Goal: Information Seeking & Learning: Stay updated

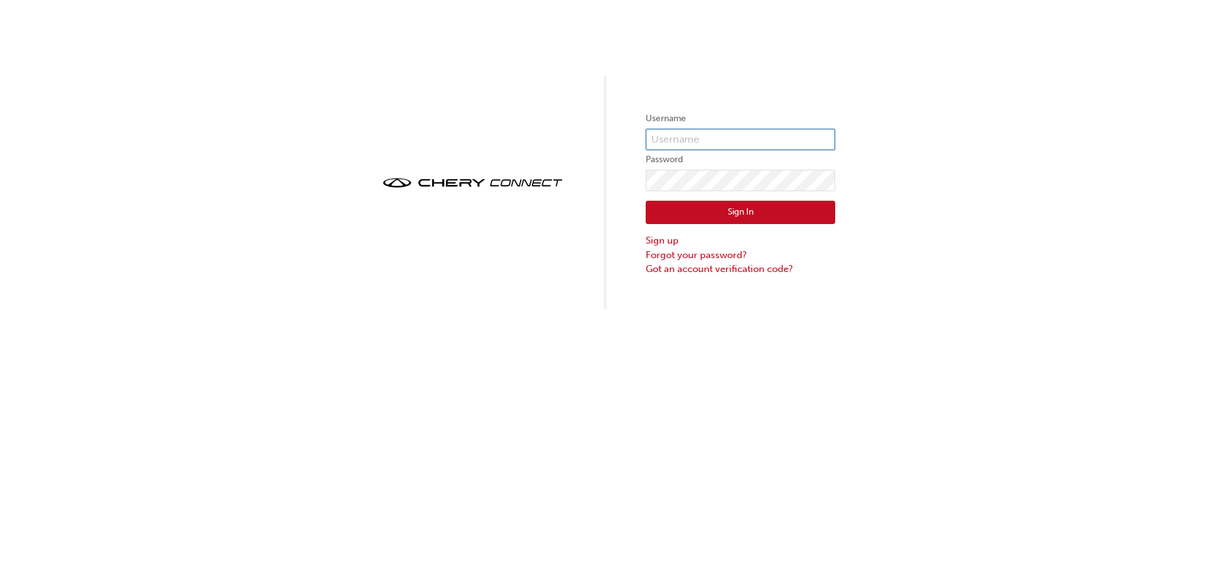
click at [708, 136] on input "text" at bounding box center [739, 139] width 189 height 21
type input "CHAU1273"
click at [740, 218] on button "Sign In" at bounding box center [739, 213] width 189 height 24
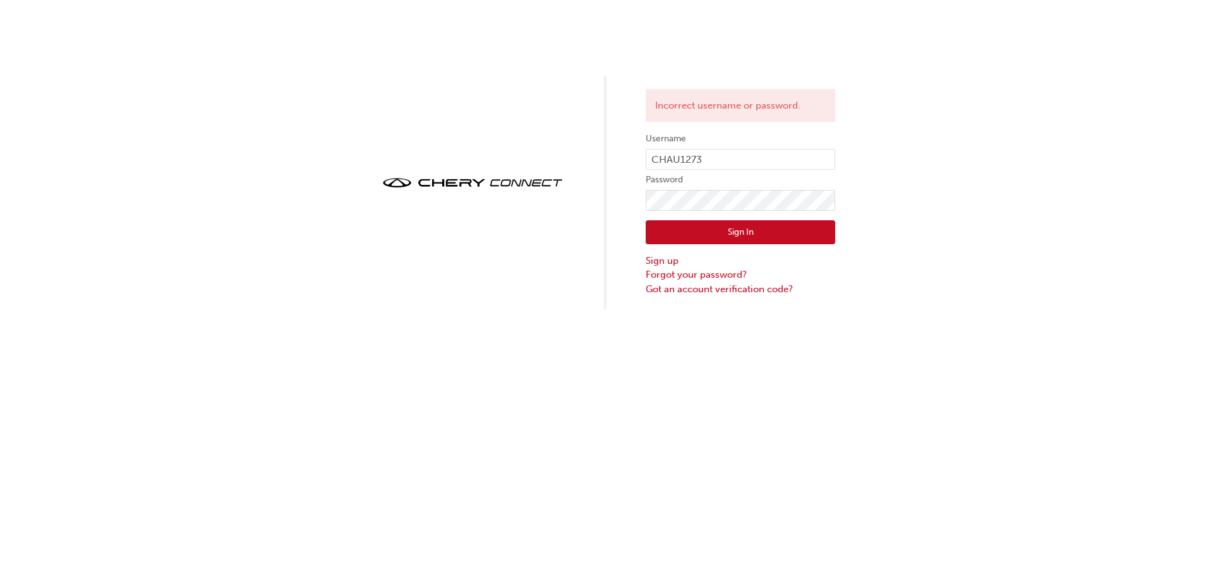
click at [750, 236] on button "Sign In" at bounding box center [739, 232] width 189 height 24
click at [915, 188] on div "Incorrect username or password. Username CHAU1273 Password Sign In Sign up Forg…" at bounding box center [606, 154] width 1213 height 309
click at [822, 156] on input "CHAU1273" at bounding box center [739, 159] width 189 height 21
type input "OJAU307"
click at [801, 232] on button "Sign In" at bounding box center [739, 232] width 189 height 24
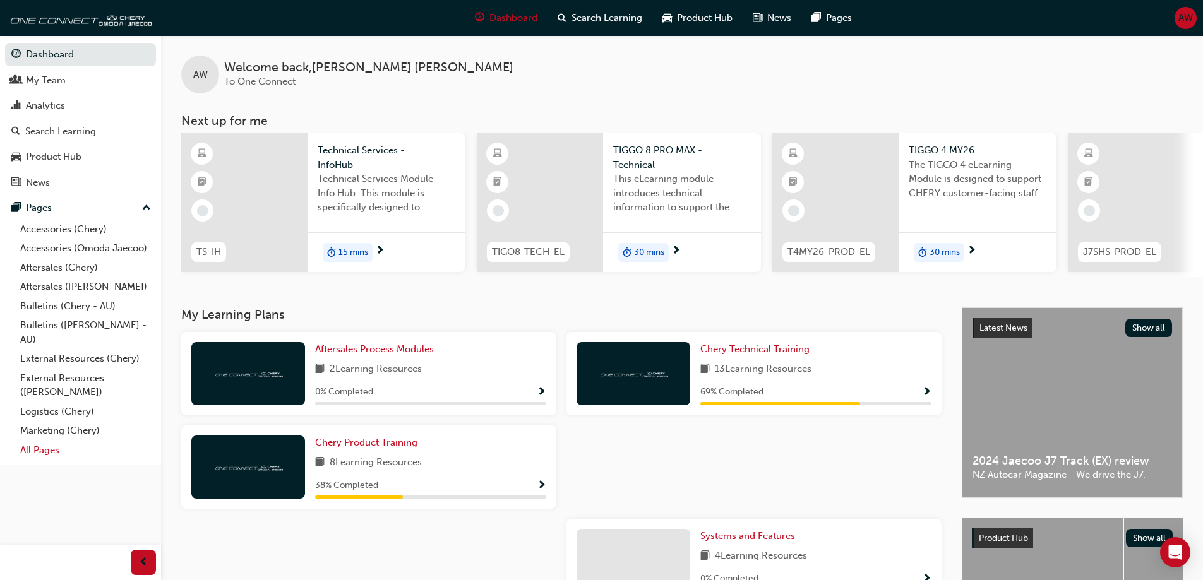
click at [44, 453] on link "All Pages" at bounding box center [85, 451] width 141 height 20
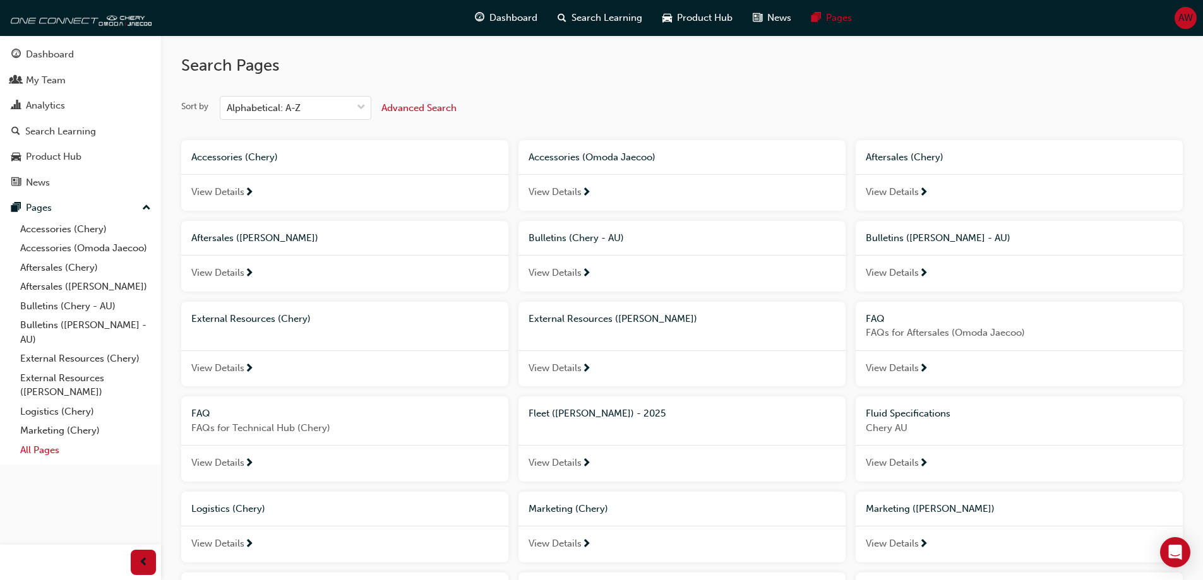
click at [44, 453] on link "All Pages" at bounding box center [85, 451] width 141 height 20
click at [553, 239] on span "Bulletins (Chery - AU)" at bounding box center [576, 237] width 95 height 11
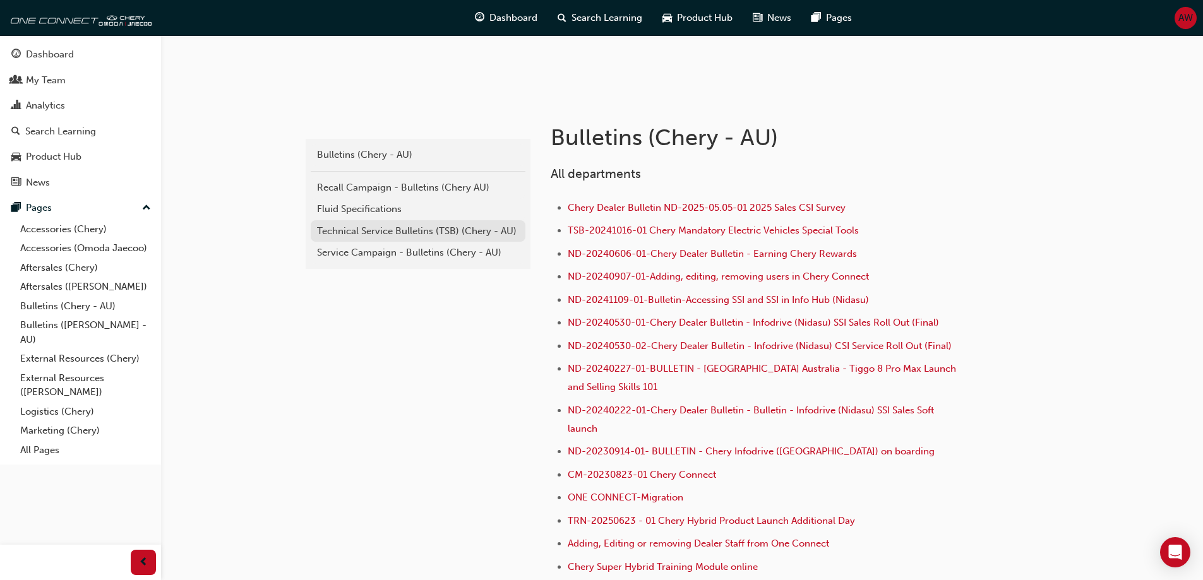
scroll to position [253, 0]
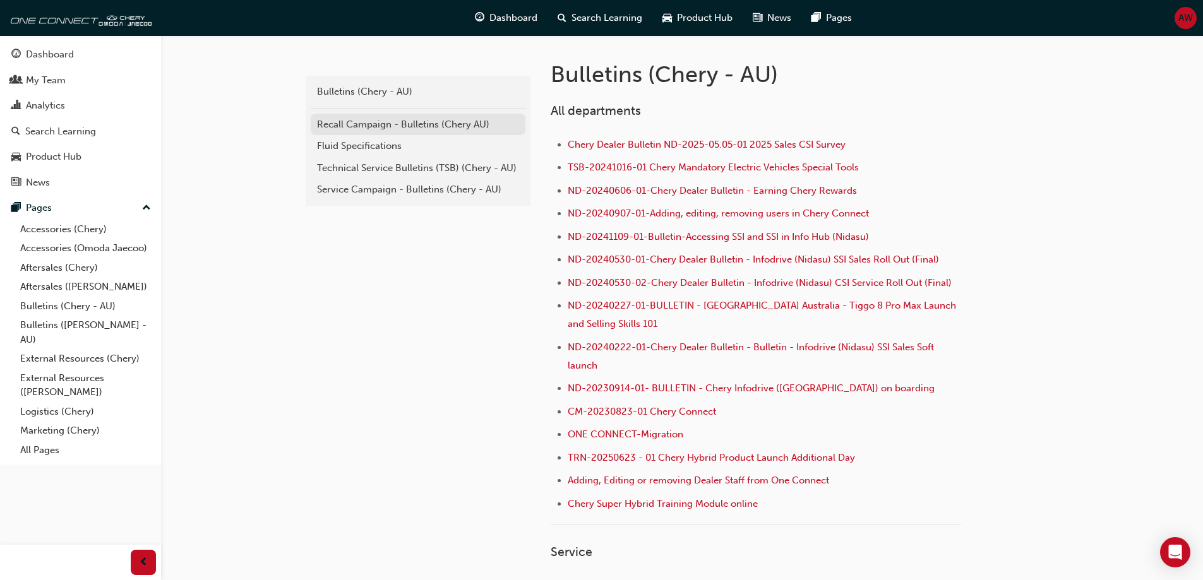
click at [430, 125] on div "Recall Campaign - Bulletins (Chery AU)" at bounding box center [418, 124] width 202 height 15
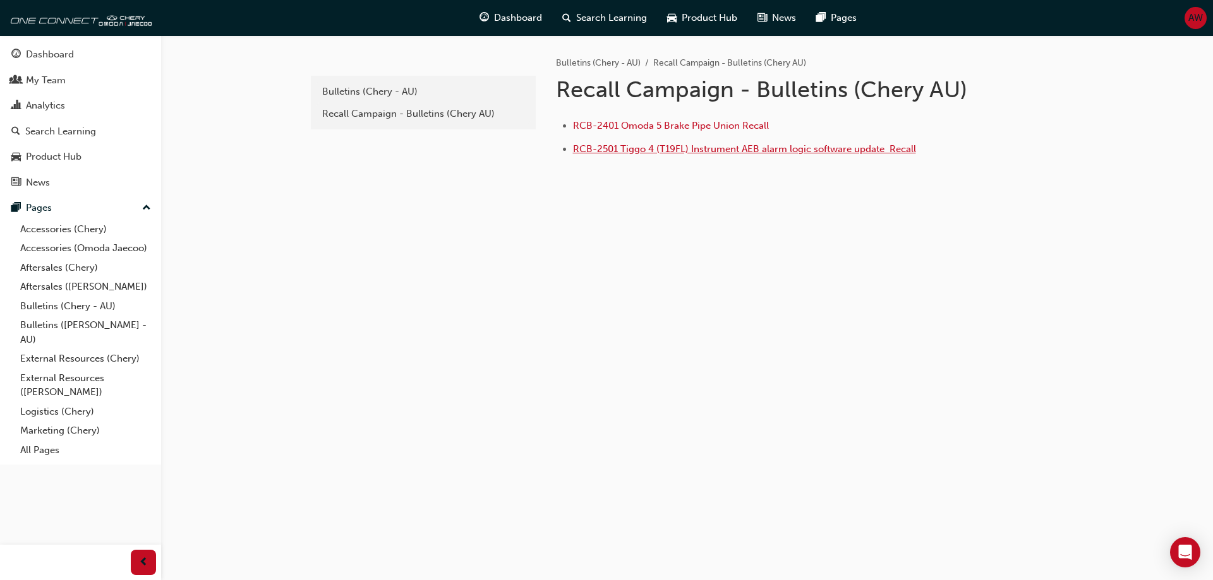
click at [742, 148] on span "RCB-2501 Tiggo 4 (T19FL) Instrument AEB alarm logic software update ﻿ Recall" at bounding box center [744, 148] width 343 height 11
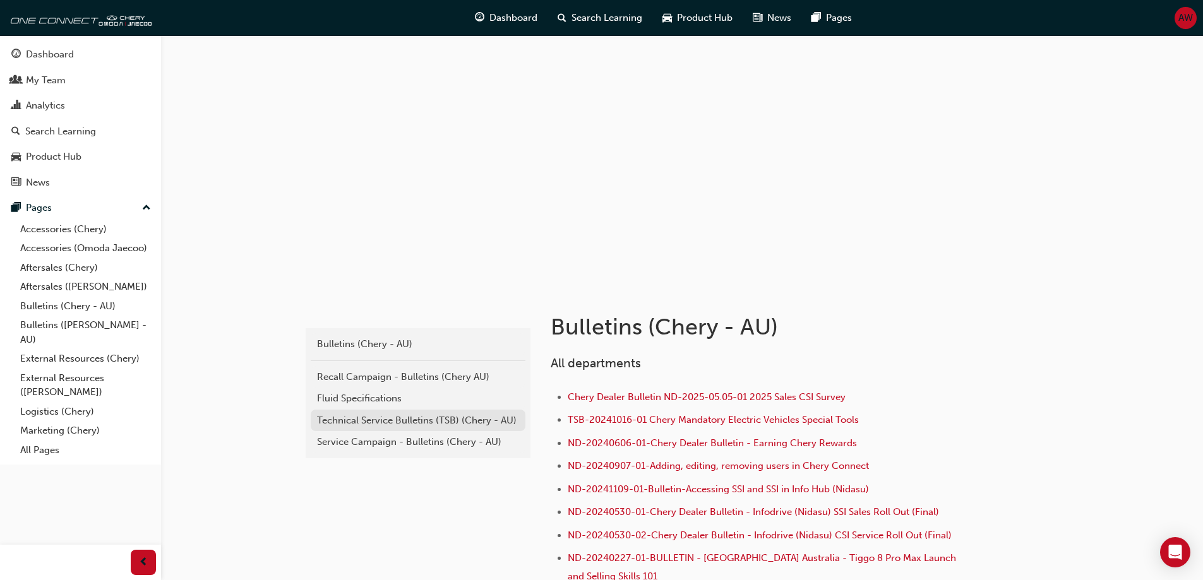
click at [412, 417] on div "Technical Service Bulletins (TSB) (Chery - AU)" at bounding box center [418, 421] width 202 height 15
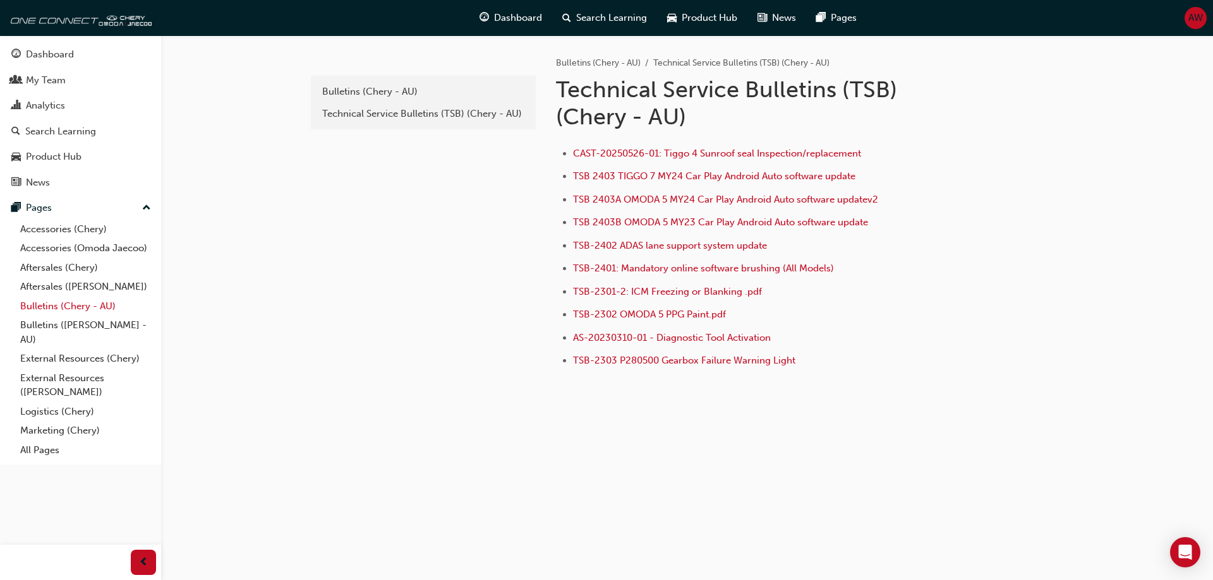
click at [93, 307] on link "Bulletins (Chery - AU)" at bounding box center [85, 307] width 141 height 20
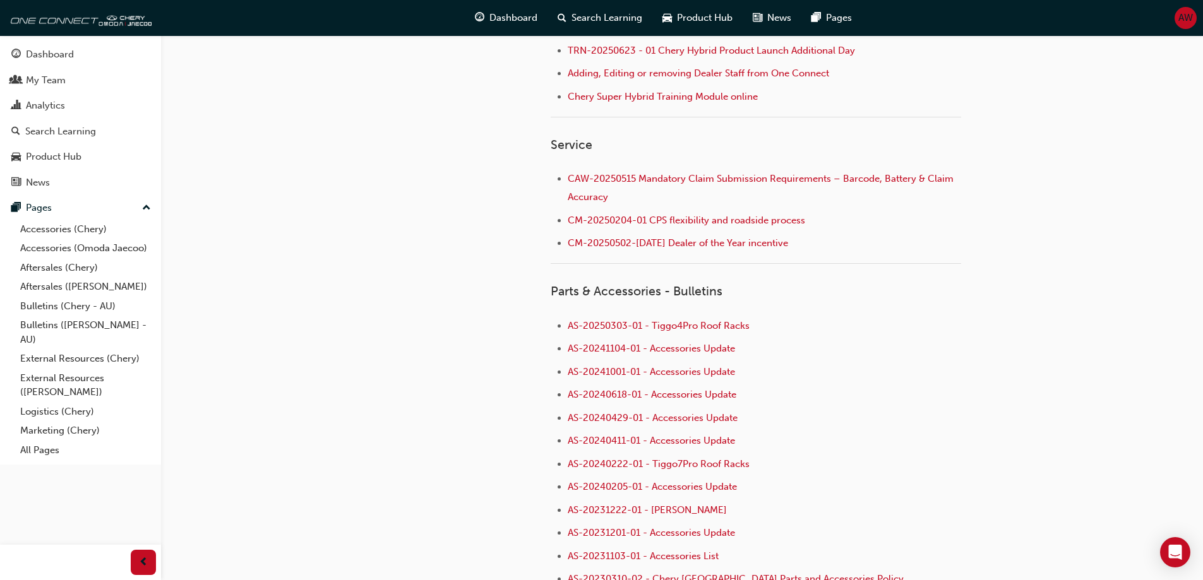
scroll to position [695, 0]
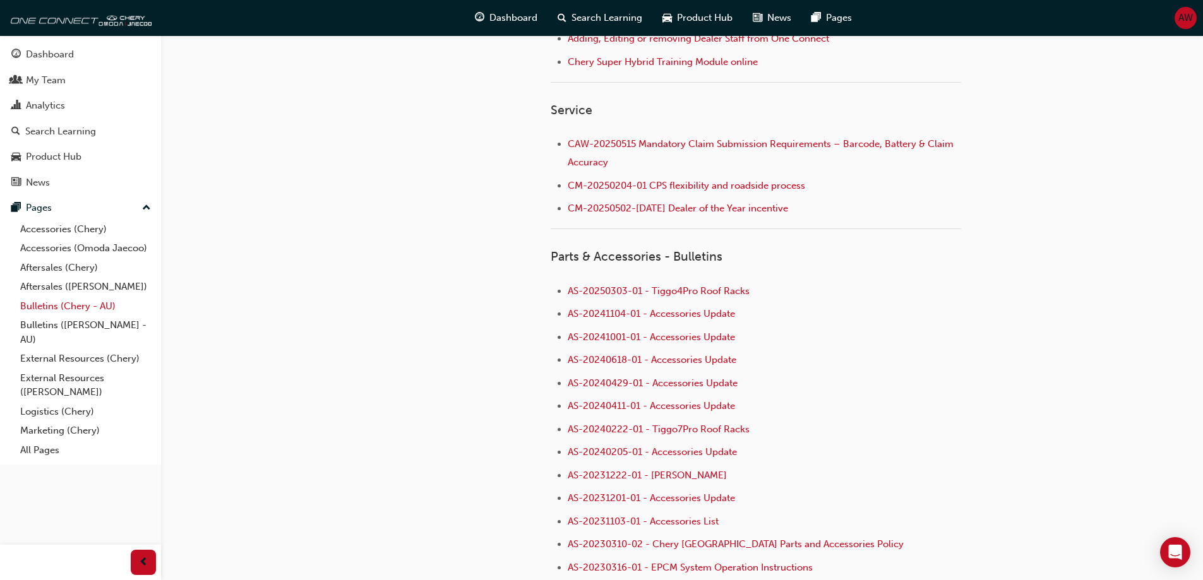
click at [95, 306] on link "Bulletins (Chery - AU)" at bounding box center [85, 307] width 141 height 20
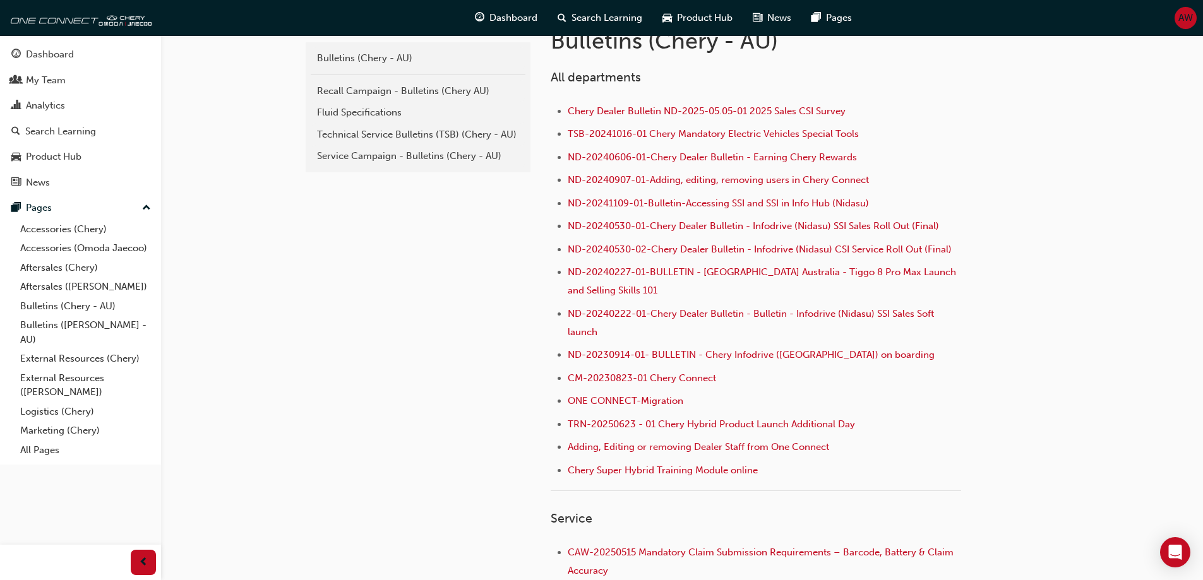
scroll to position [253, 0]
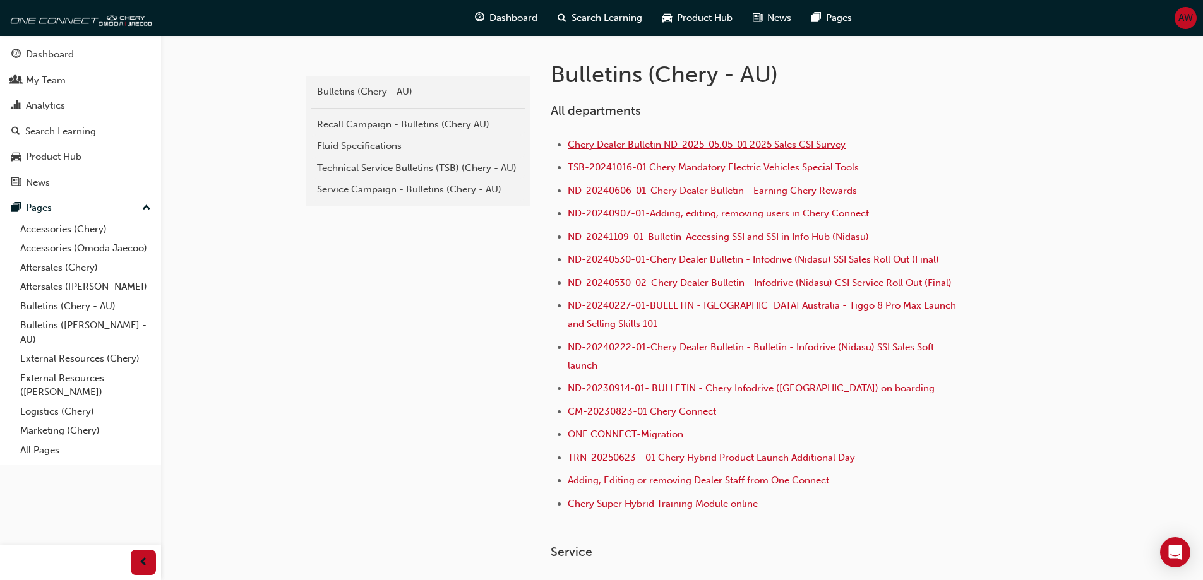
click at [738, 146] on span "Chery Dealer Bulletin ND-2025-05.05-01 2025 Sales CSI Survey" at bounding box center [707, 144] width 278 height 11
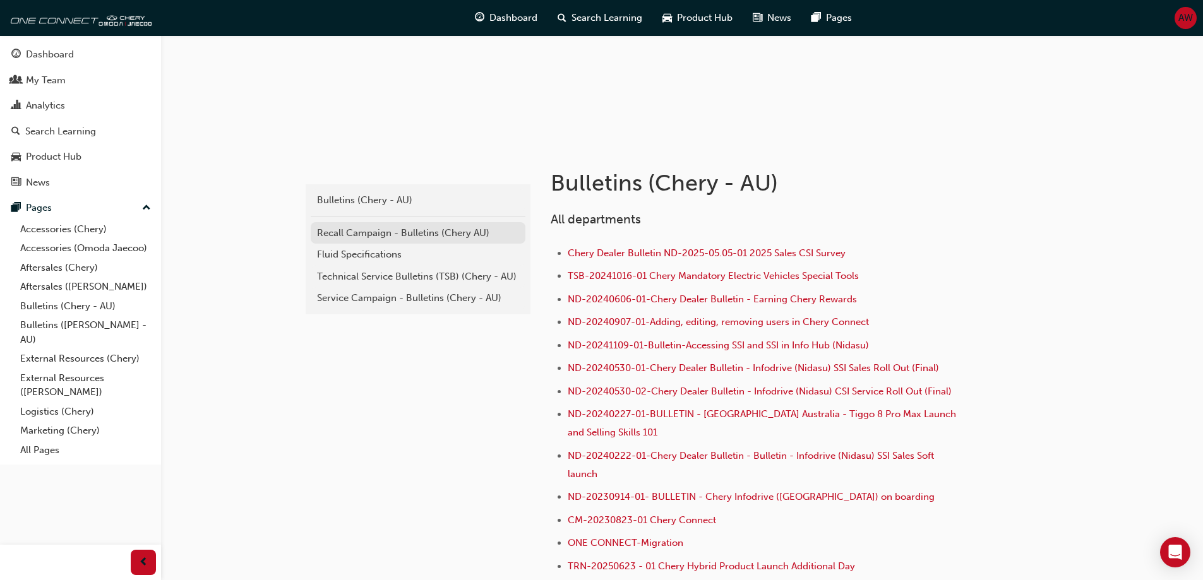
scroll to position [126, 0]
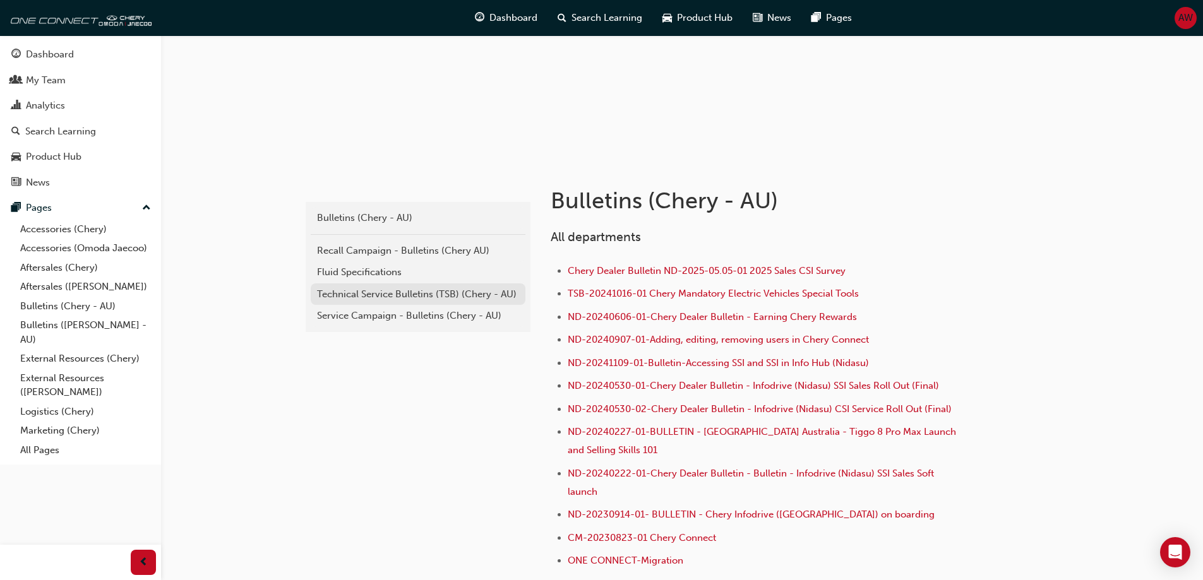
click at [442, 292] on div "Technical Service Bulletins (TSB) (Chery - AU)" at bounding box center [418, 294] width 202 height 15
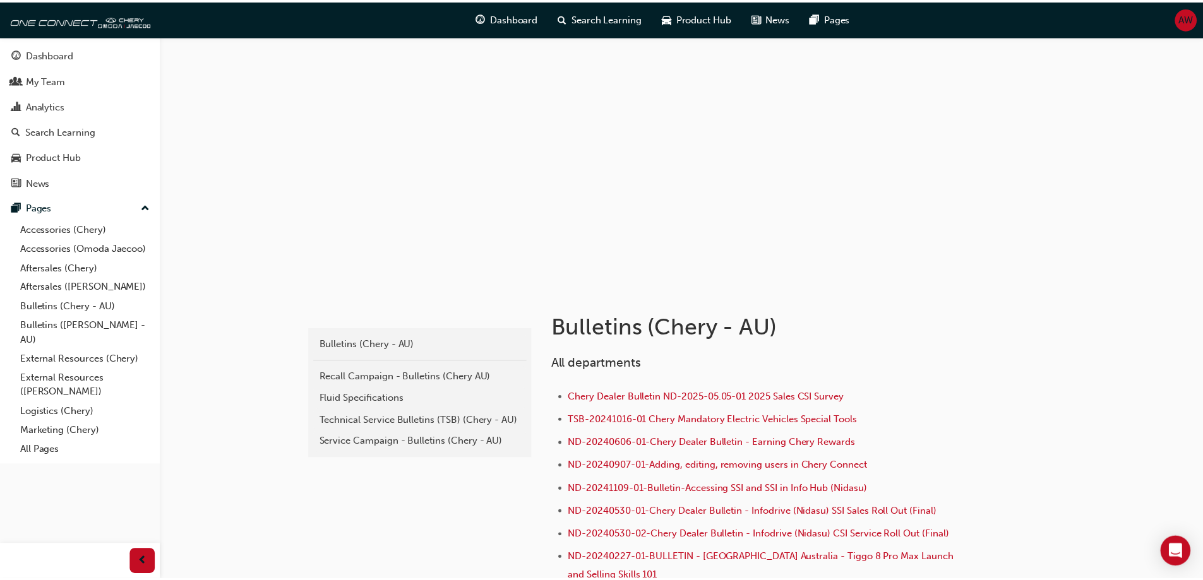
scroll to position [126, 0]
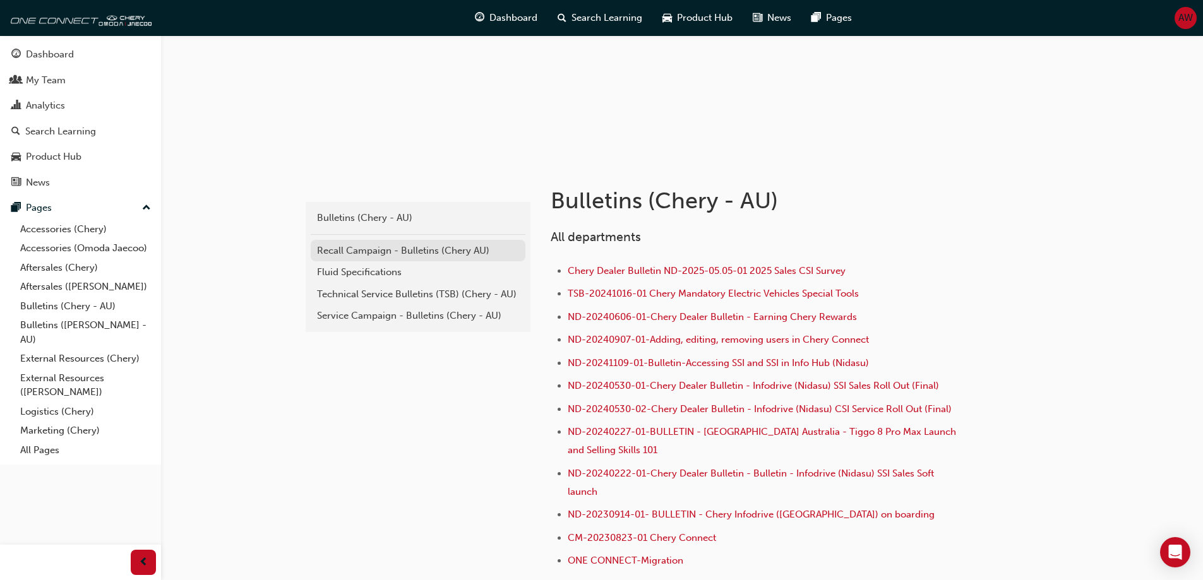
click at [413, 247] on div "Recall Campaign - Bulletins (Chery AU)" at bounding box center [418, 251] width 202 height 15
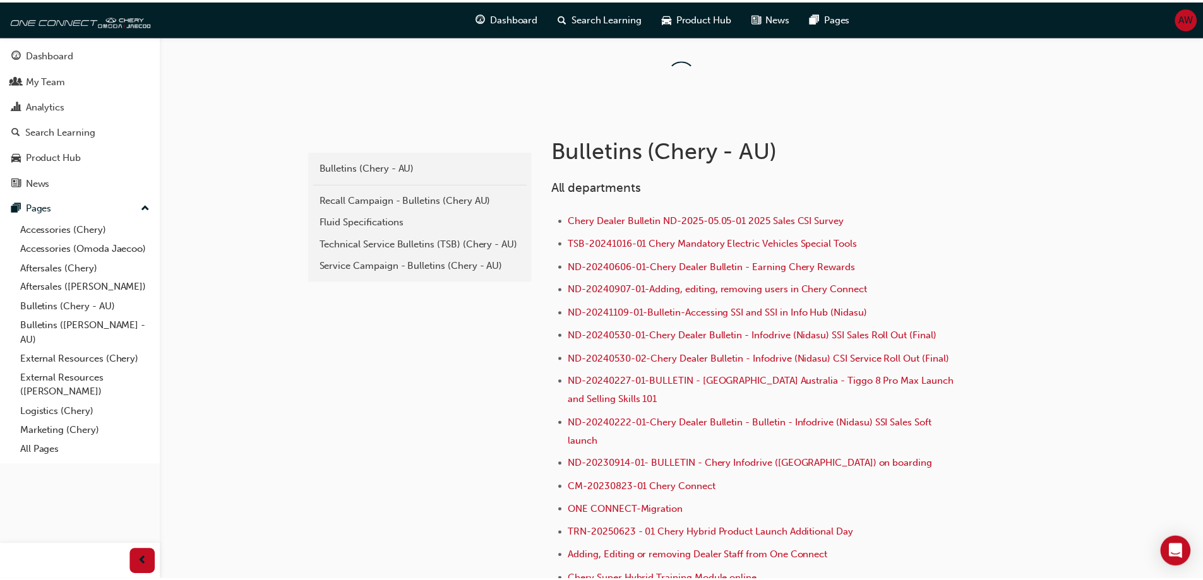
scroll to position [126, 0]
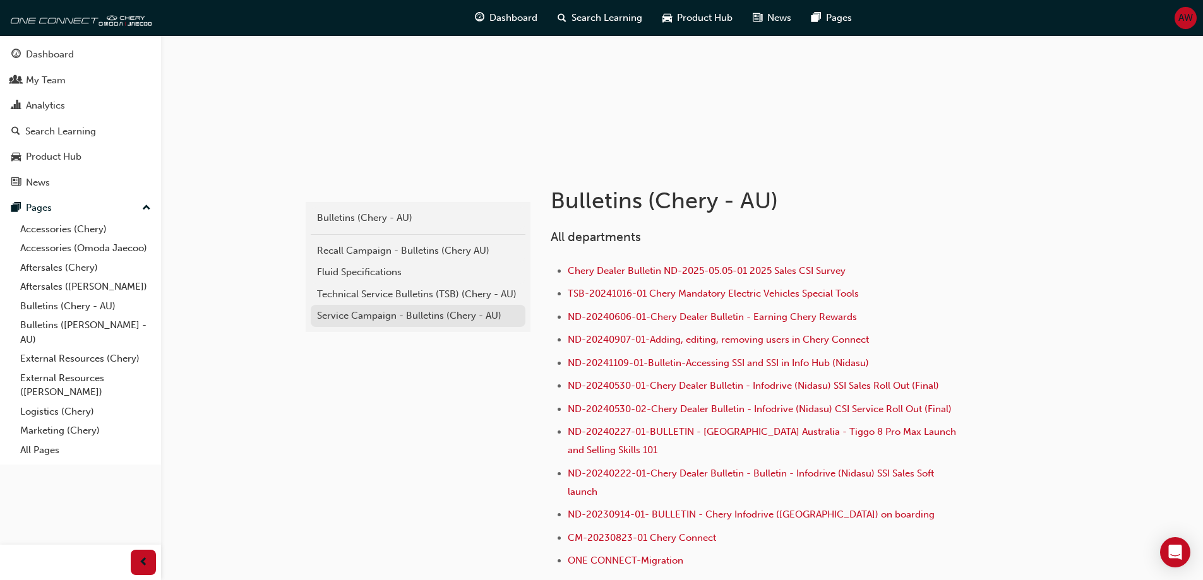
click at [410, 317] on div "Service Campaign - Bulletins (Chery - AU)" at bounding box center [418, 316] width 202 height 15
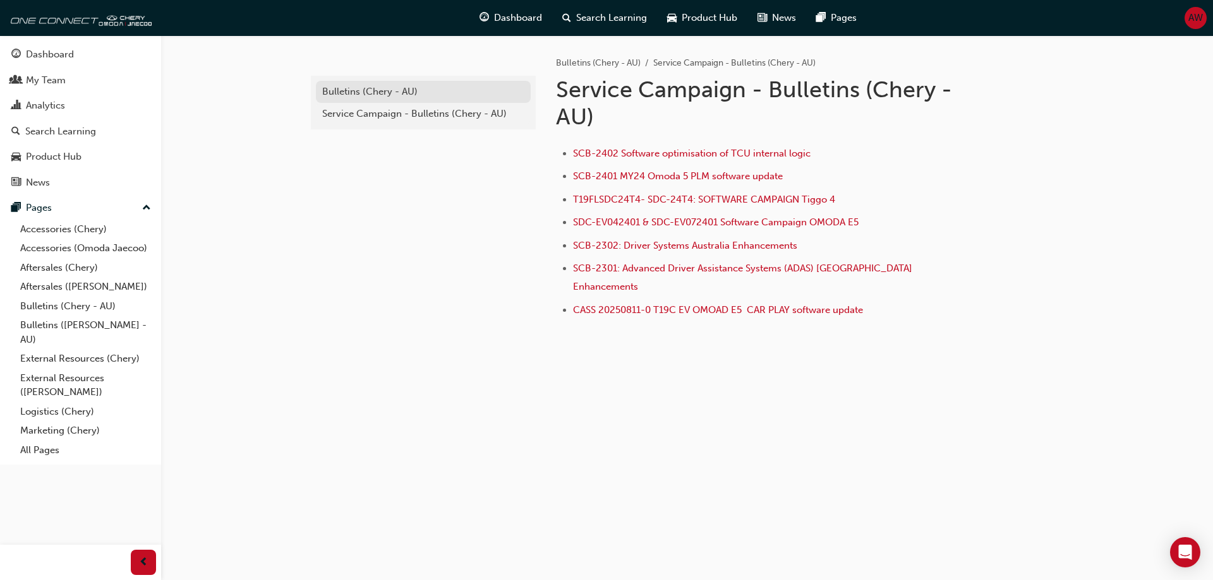
click at [346, 93] on div "Bulletins (Chery - AU)" at bounding box center [423, 92] width 202 height 15
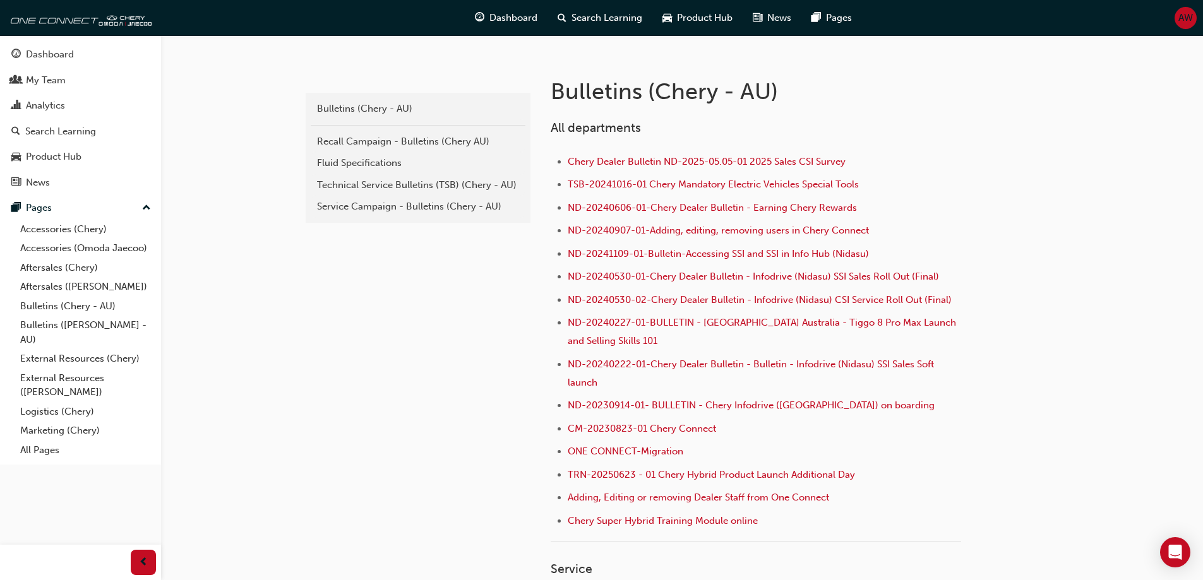
scroll to position [253, 0]
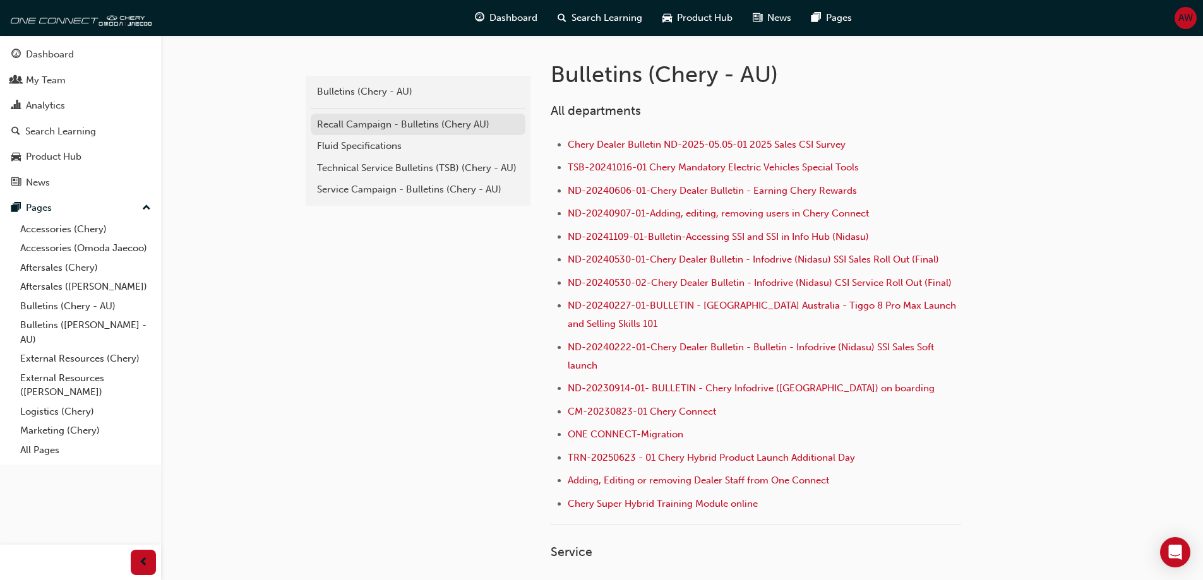
click at [361, 127] on div "Recall Campaign - Bulletins (Chery AU)" at bounding box center [418, 124] width 202 height 15
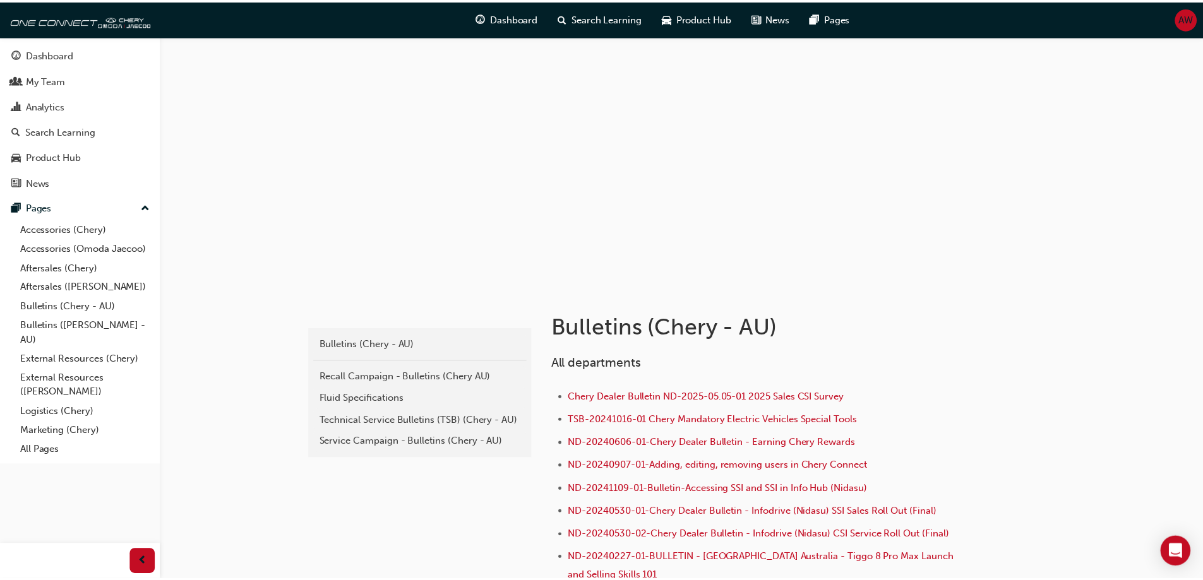
scroll to position [253, 0]
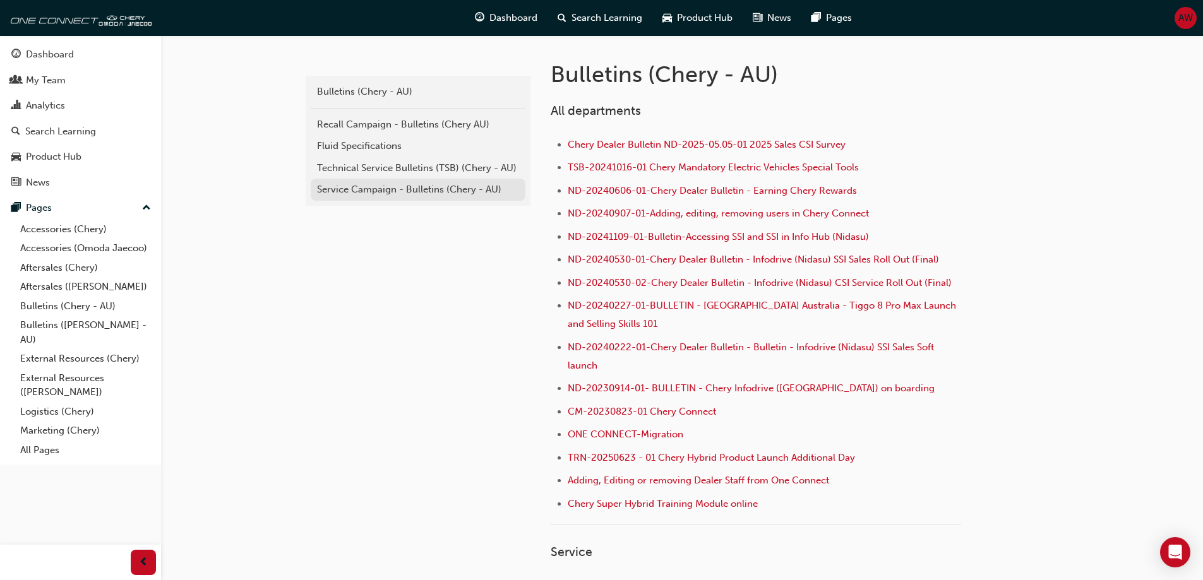
click at [398, 190] on div "Service Campaign - Bulletins (Chery - AU)" at bounding box center [418, 190] width 202 height 15
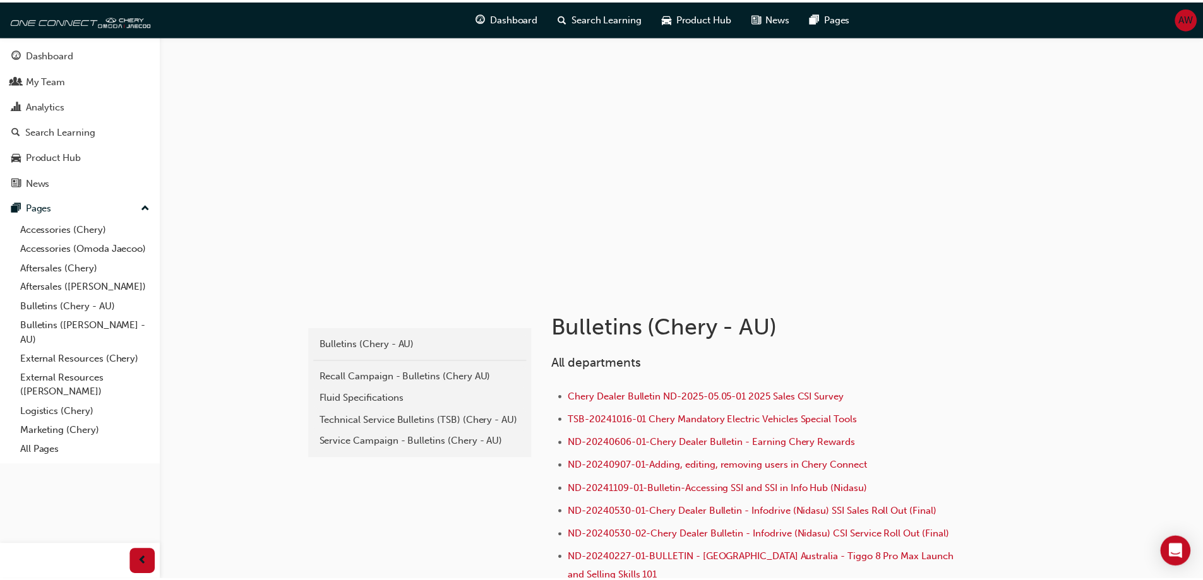
scroll to position [253, 0]
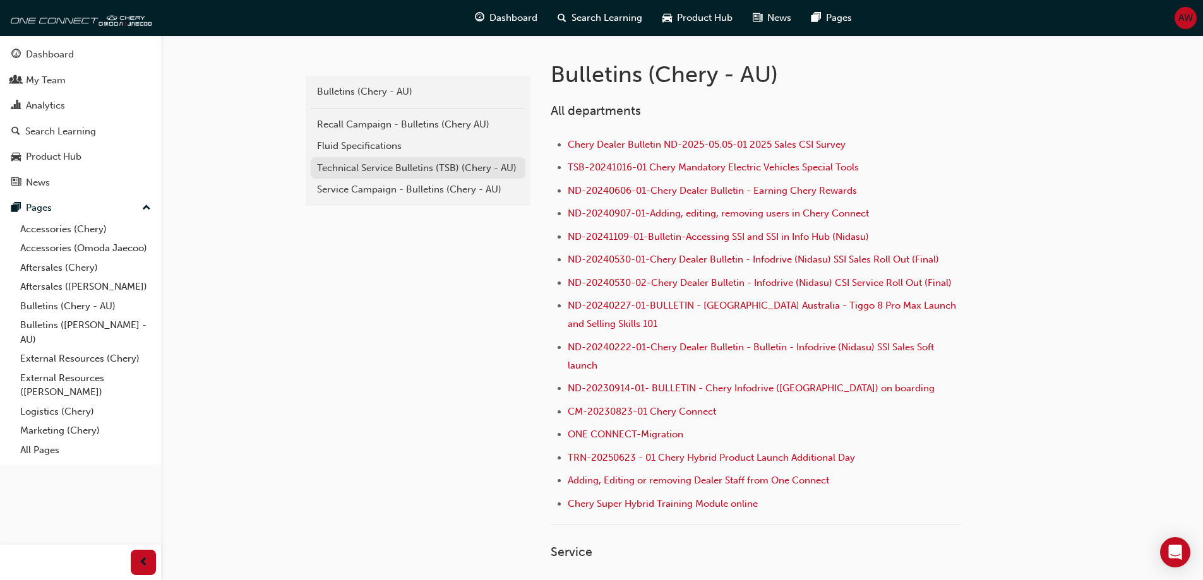
click at [358, 172] on div "Technical Service Bulletins (TSB) (Chery - AU)" at bounding box center [418, 168] width 202 height 15
